Goal: Transaction & Acquisition: Purchase product/service

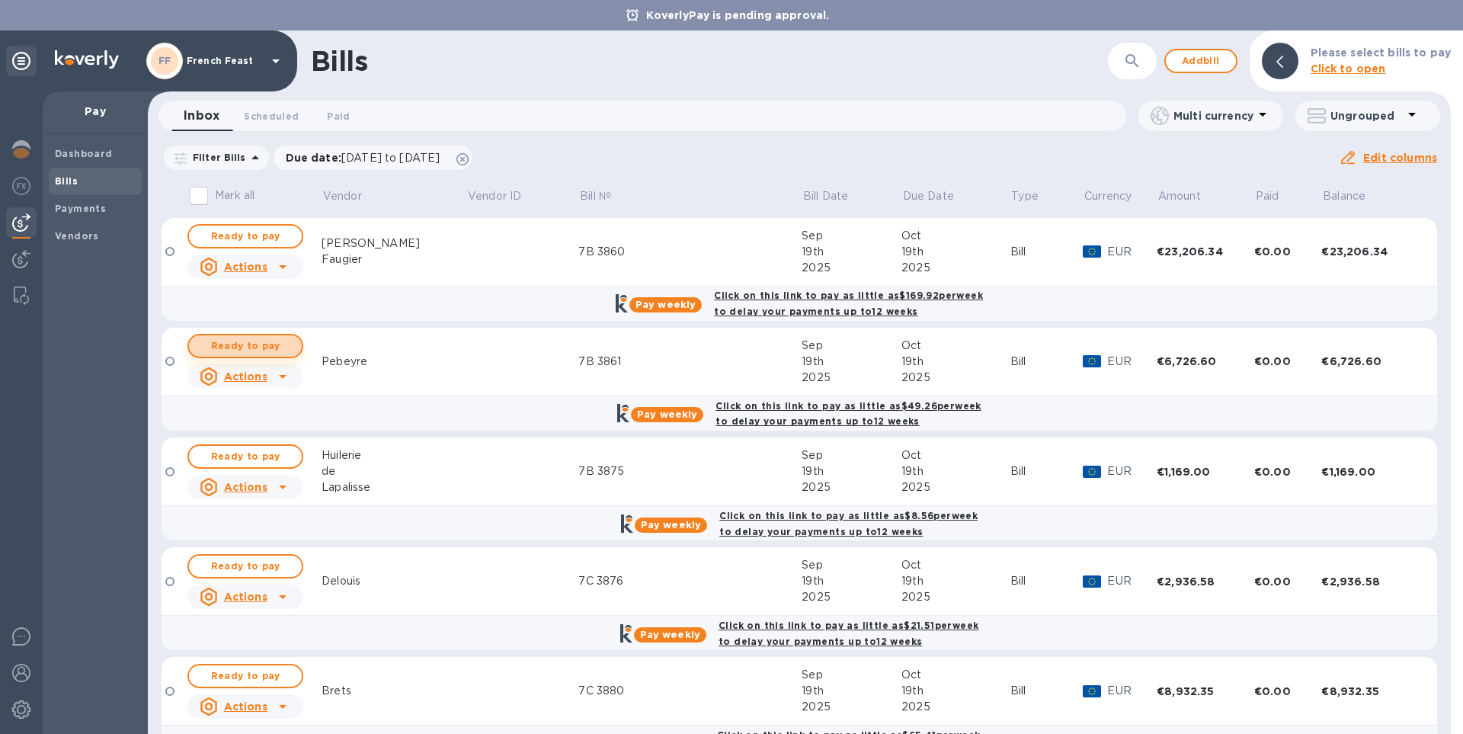
click at [261, 340] on span "Ready to pay" at bounding box center [245, 346] width 88 height 18
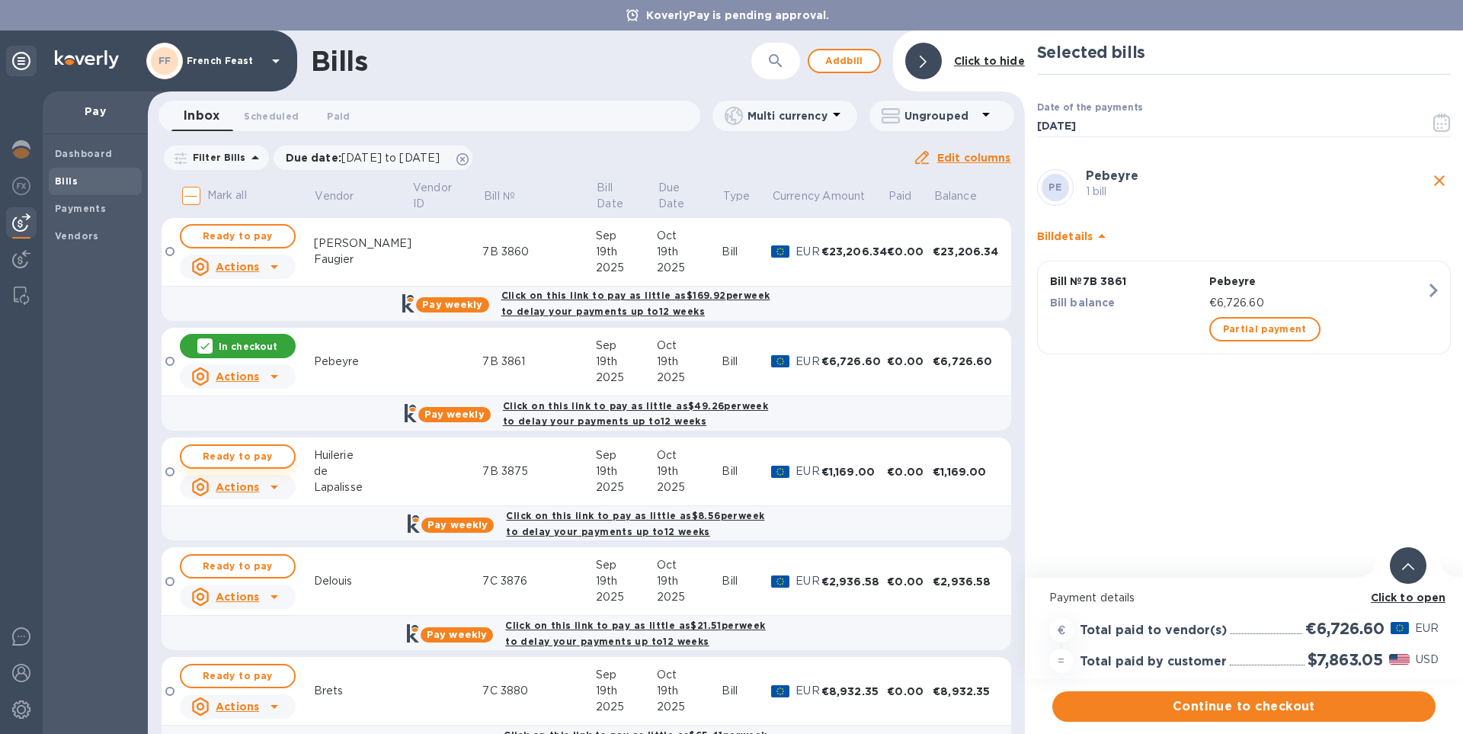
click at [231, 453] on span "Ready to pay" at bounding box center [238, 456] width 88 height 18
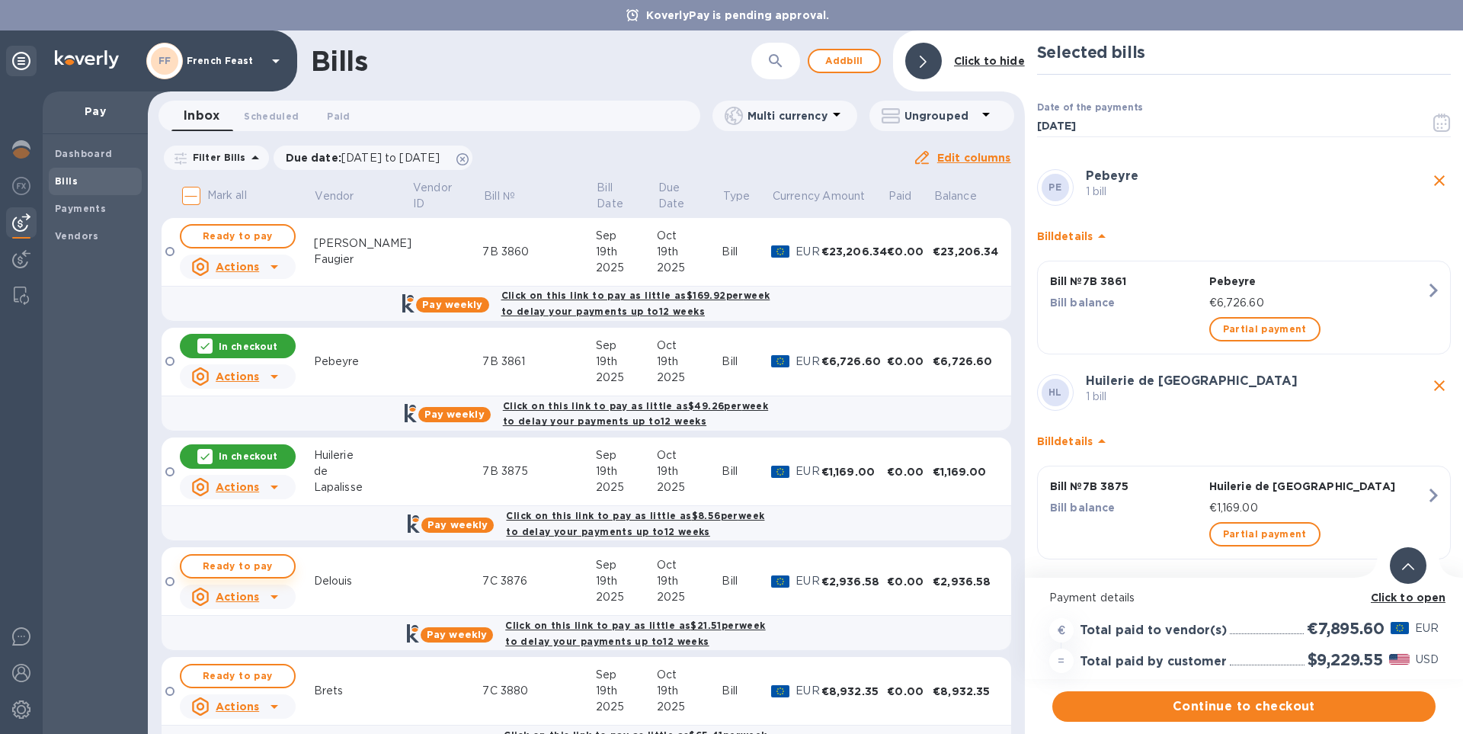
click at [237, 565] on span "Ready to pay" at bounding box center [238, 566] width 88 height 18
click at [242, 670] on span "Ready to pay" at bounding box center [238, 676] width 88 height 18
click at [1405, 594] on b "Click to open" at bounding box center [1408, 597] width 75 height 12
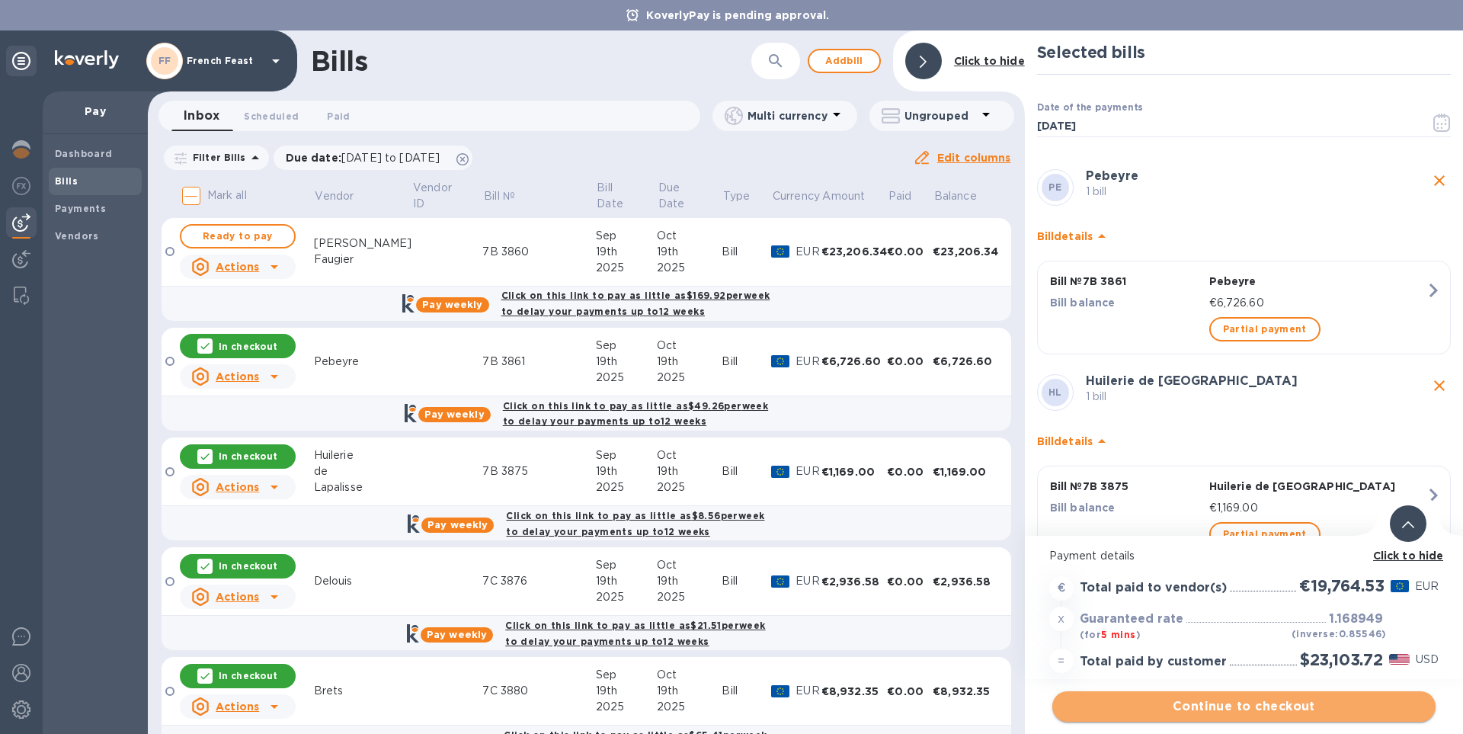
click at [1252, 706] on span "Continue to checkout" at bounding box center [1244, 706] width 359 height 18
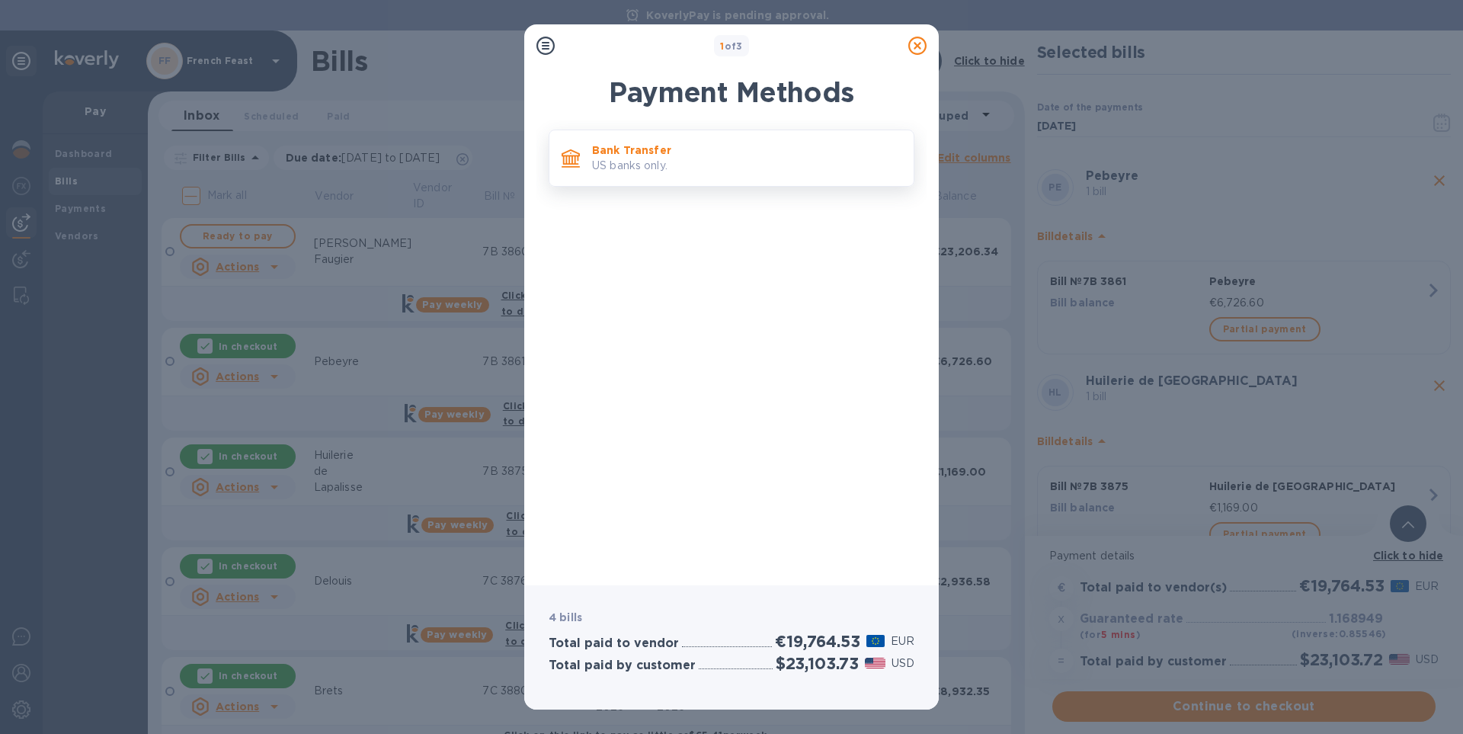
click at [626, 160] on p "US banks only." at bounding box center [746, 166] width 309 height 16
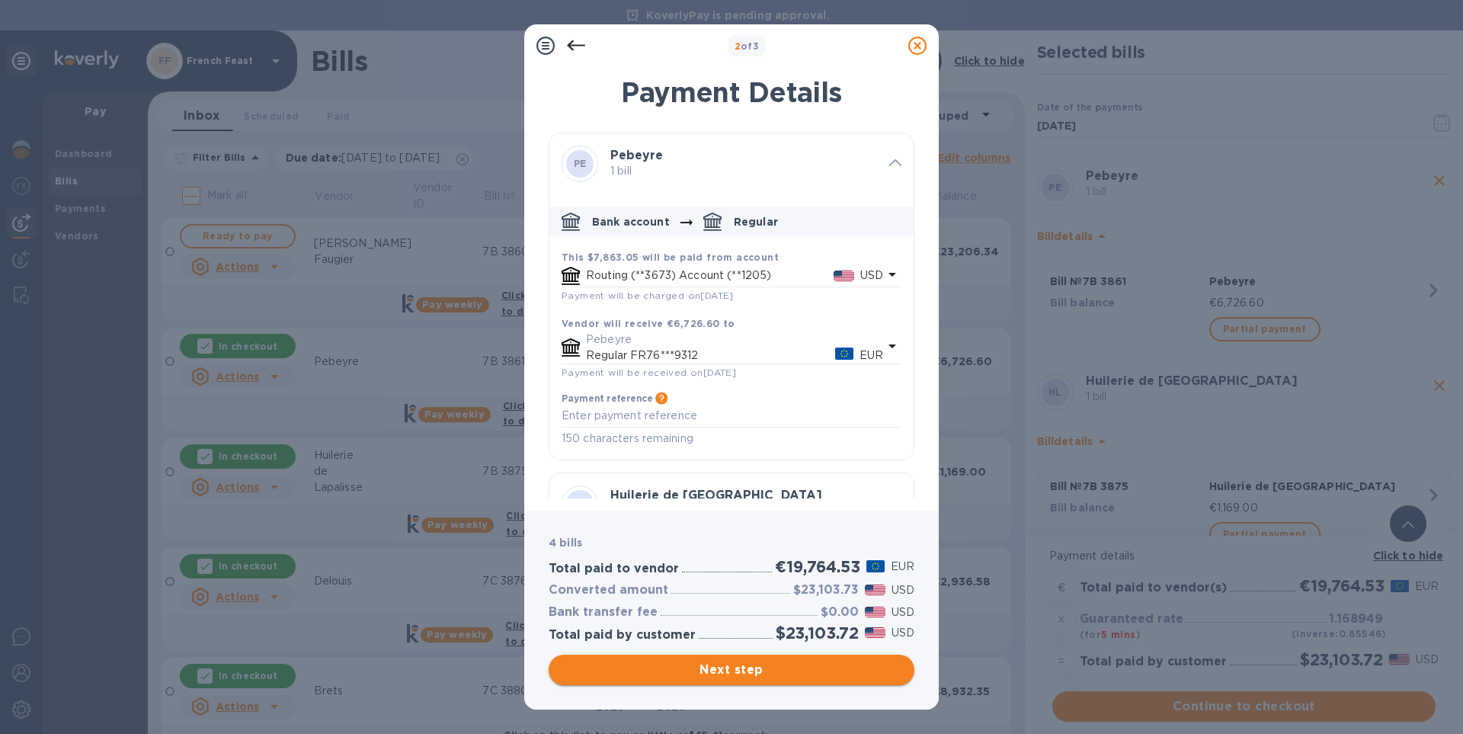
click at [722, 670] on span "Next step" at bounding box center [731, 670] width 341 height 18
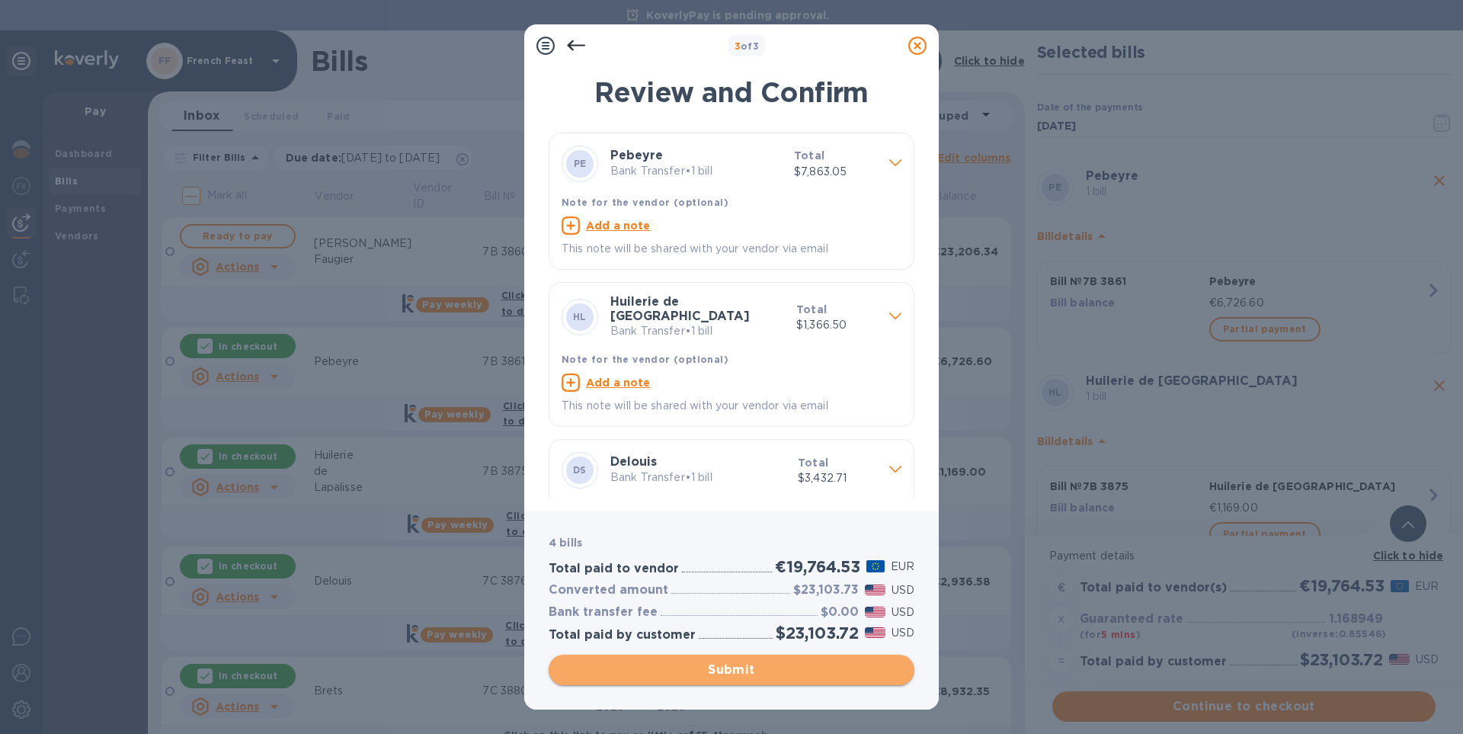
click at [722, 668] on span "Submit" at bounding box center [731, 670] width 341 height 18
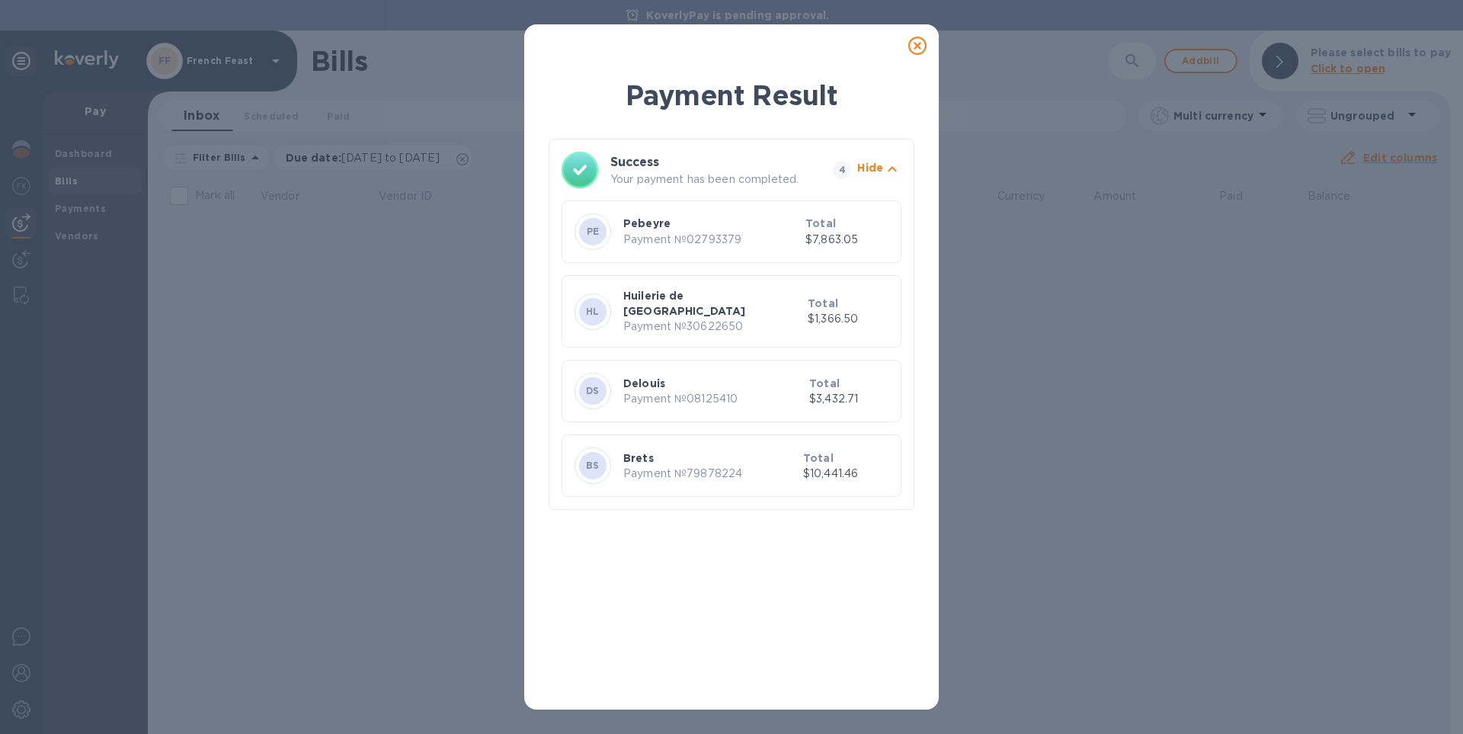
click at [920, 50] on icon at bounding box center [917, 46] width 18 height 18
